Goal: Navigation & Orientation: Find specific page/section

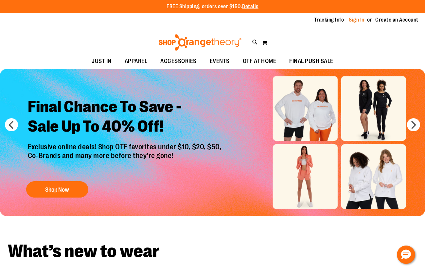
type input "**********"
click at [359, 20] on link "Sign In" at bounding box center [357, 19] width 16 height 7
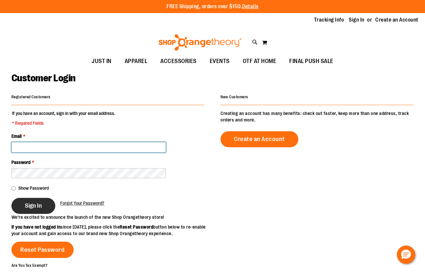
type input "**********"
click at [35, 205] on span "Sign In" at bounding box center [33, 205] width 17 height 7
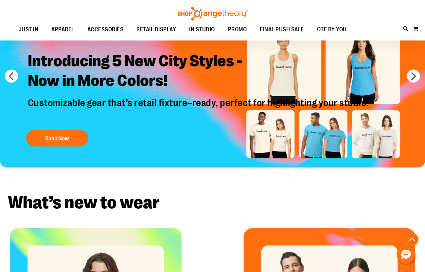
scroll to position [29, 0]
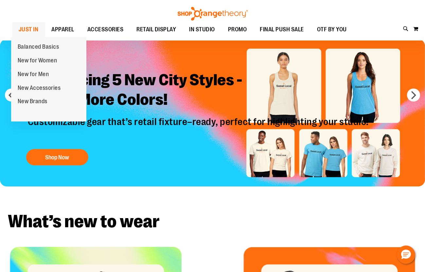
type input "**********"
click at [41, 28] on link "JUST IN" at bounding box center [28, 29] width 33 height 15
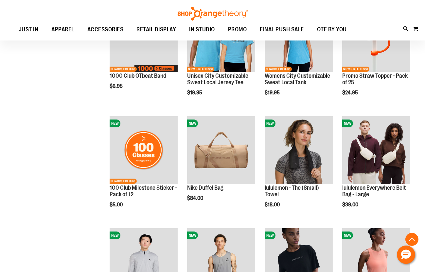
scroll to position [357, 0]
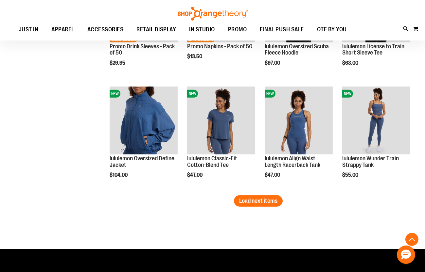
scroll to position [951, 0]
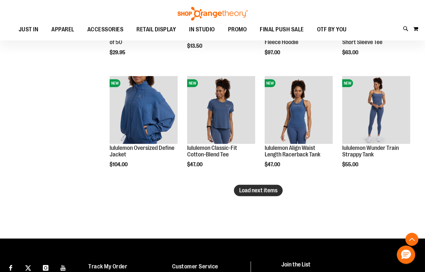
type input "**********"
click at [263, 190] on span "Load next items" at bounding box center [258, 190] width 38 height 7
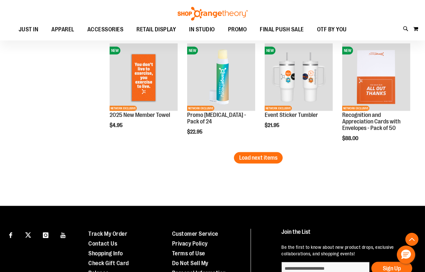
scroll to position [1338, 0]
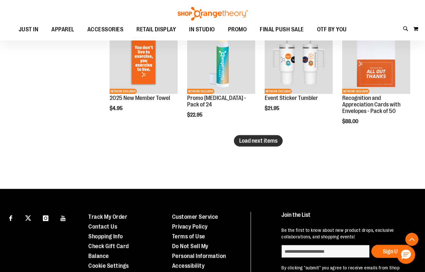
click at [261, 145] on button "Load next items" at bounding box center [258, 140] width 49 height 11
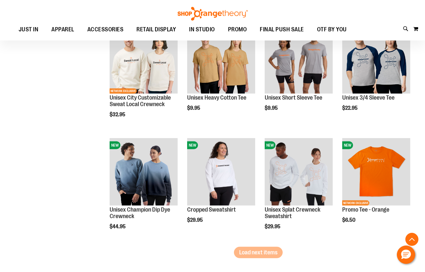
scroll to position [1605, 0]
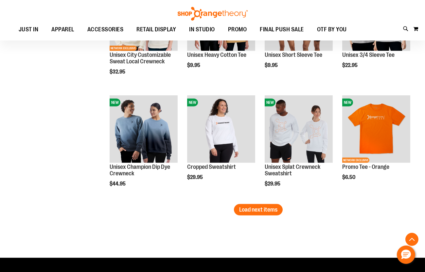
click at [261, 209] on span "Load next items" at bounding box center [258, 210] width 38 height 7
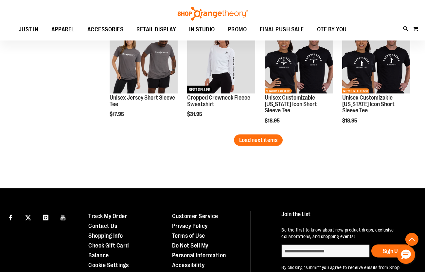
scroll to position [2022, 0]
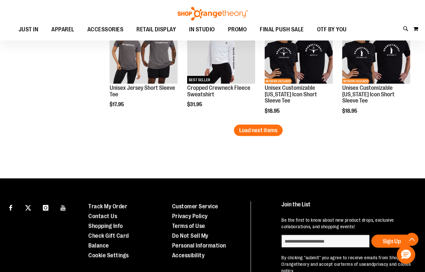
click at [251, 135] on button "Load next items" at bounding box center [258, 130] width 49 height 11
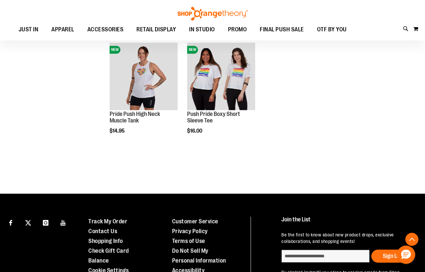
scroll to position [2329, 0]
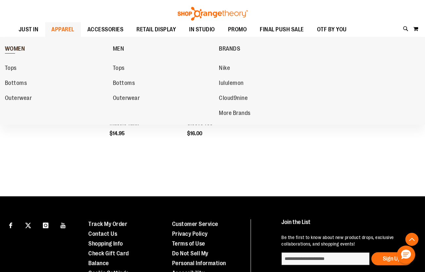
click at [13, 47] on span "WOMEN" at bounding box center [15, 49] width 20 height 8
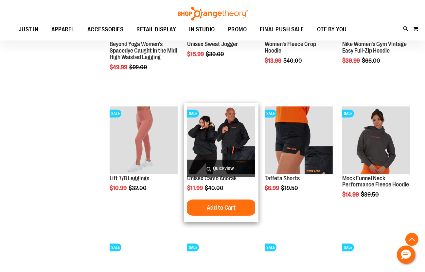
scroll to position [565, 0]
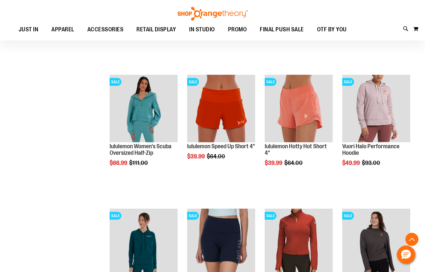
scroll to position [862, 0]
